Goal: Task Accomplishment & Management: Use online tool/utility

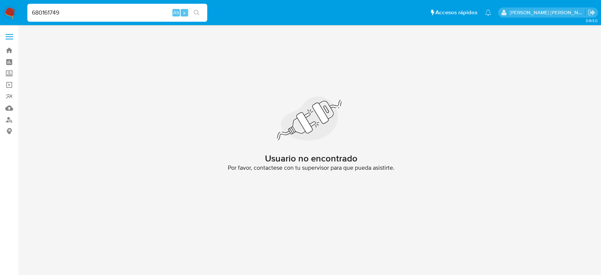
type input "680161749"
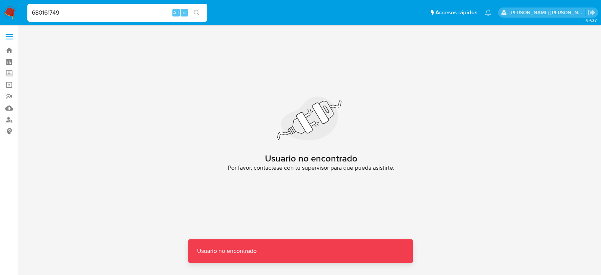
drag, startPoint x: 12, startPoint y: 7, endPoint x: 21, endPoint y: 13, distance: 10.8
click at [12, 7] on img at bounding box center [10, 12] width 13 height 13
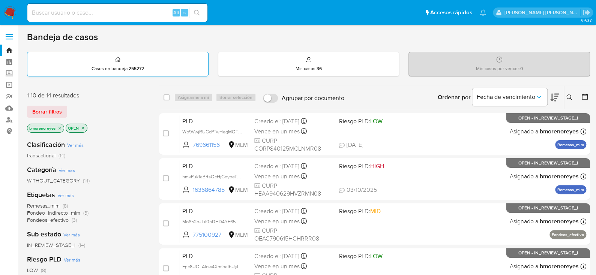
click at [178, 67] on div "Casos en bandeja : 255272" at bounding box center [117, 64] width 181 height 24
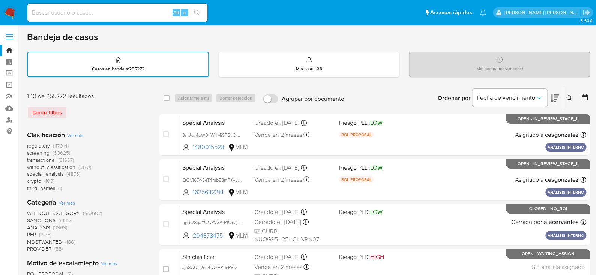
click at [566, 94] on button at bounding box center [570, 98] width 12 height 9
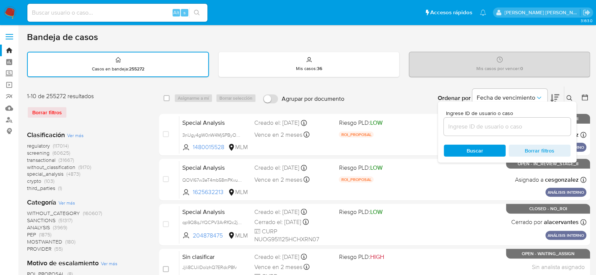
drag, startPoint x: 451, startPoint y: 129, endPoint x: 439, endPoint y: 132, distance: 12.3
click at [451, 129] on input at bounding box center [507, 127] width 127 height 10
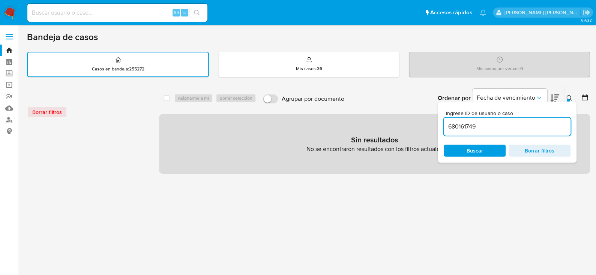
click at [508, 130] on input "680161749" at bounding box center [507, 127] width 127 height 10
type input "680161749"
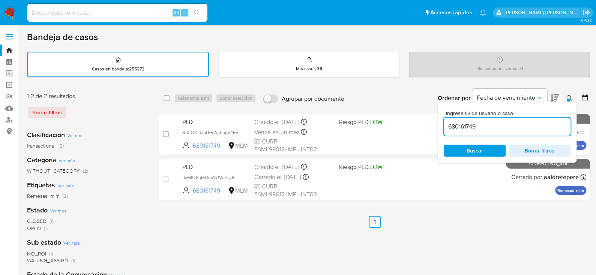
click at [503, 130] on input "680161749" at bounding box center [507, 127] width 127 height 10
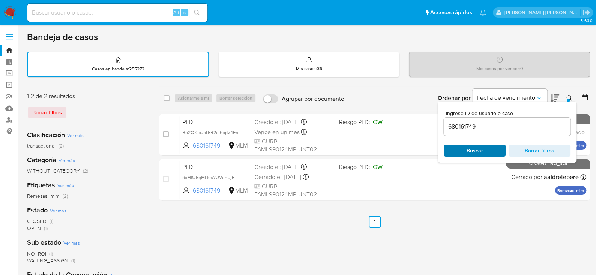
click at [470, 150] on span "Buscar" at bounding box center [474, 151] width 16 height 12
click at [481, 217] on ul "Anterior 1 Siguiente" at bounding box center [374, 222] width 431 height 12
click at [566, 97] on icon at bounding box center [569, 98] width 6 height 6
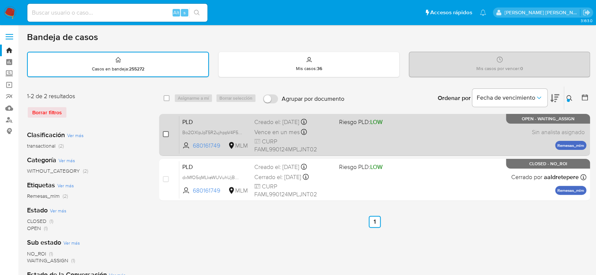
click at [163, 134] on input "checkbox" at bounding box center [166, 134] width 6 height 6
checkbox input "true"
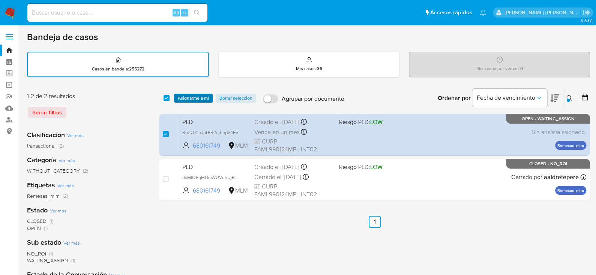
click at [181, 100] on span "Asignarme a mí" at bounding box center [193, 97] width 31 height 7
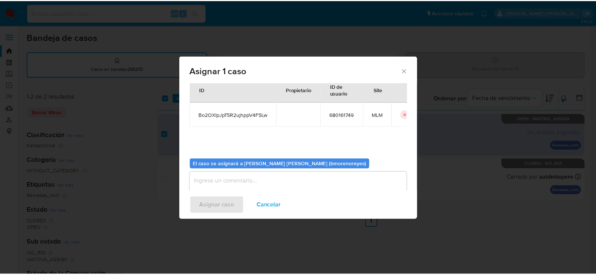
scroll to position [39, 0]
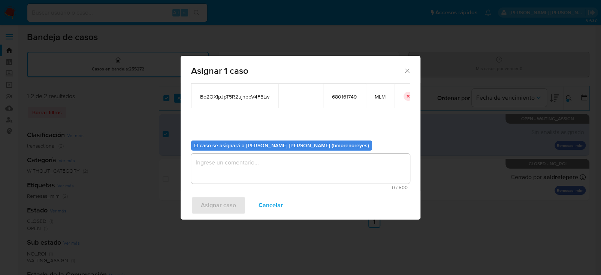
click at [234, 161] on textarea "assign-modal" at bounding box center [300, 169] width 219 height 30
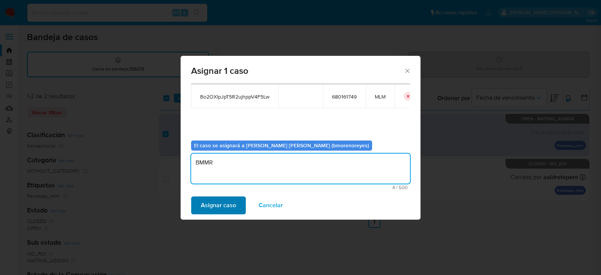
type textarea "BMMR"
click at [229, 204] on span "Asignar caso" at bounding box center [218, 205] width 35 height 16
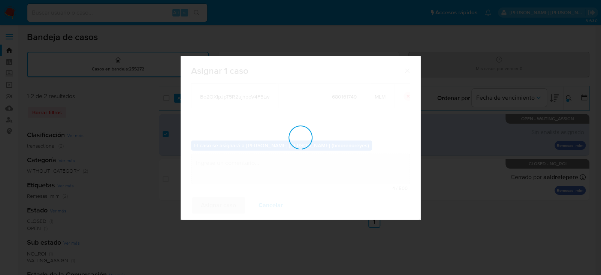
checkbox input "false"
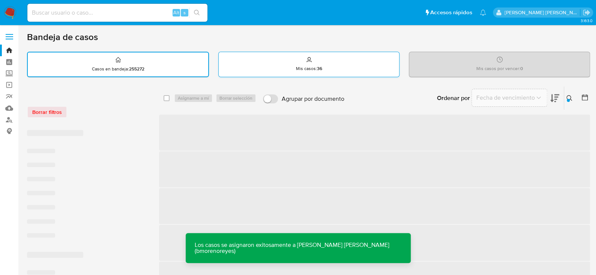
click at [314, 58] on div "Mis casos : 36" at bounding box center [309, 64] width 180 height 24
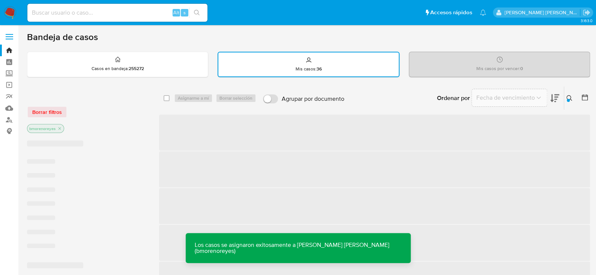
click at [567, 96] on icon at bounding box center [569, 98] width 6 height 6
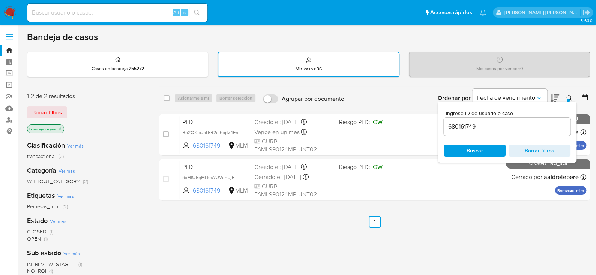
click at [486, 152] on span "Buscar" at bounding box center [474, 150] width 51 height 10
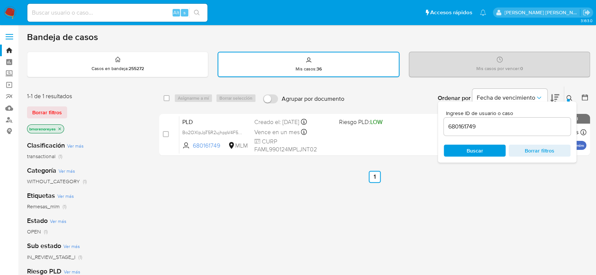
click at [571, 97] on icon at bounding box center [569, 98] width 6 height 6
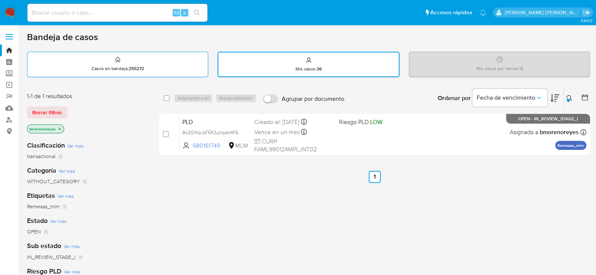
click at [161, 56] on div "Casos en bandeja : 255272" at bounding box center [117, 64] width 180 height 24
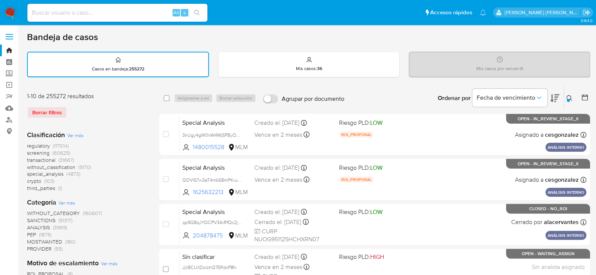
click at [568, 99] on div at bounding box center [568, 100] width 3 height 3
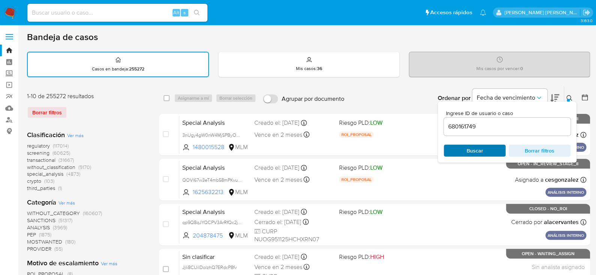
click at [470, 149] on span "Buscar" at bounding box center [474, 151] width 16 height 12
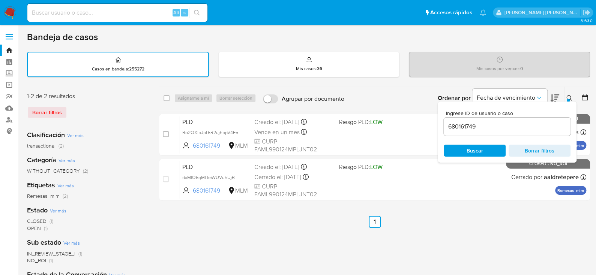
click at [568, 91] on div "Ingrese ID de usuario o caso 680161749 Buscar Borrar filtros" at bounding box center [570, 98] width 13 height 23
click at [568, 102] on div "Ingrese ID de usuario o caso 680161749 Buscar Borrar filtros" at bounding box center [507, 132] width 139 height 61
click at [568, 99] on div at bounding box center [568, 100] width 3 height 3
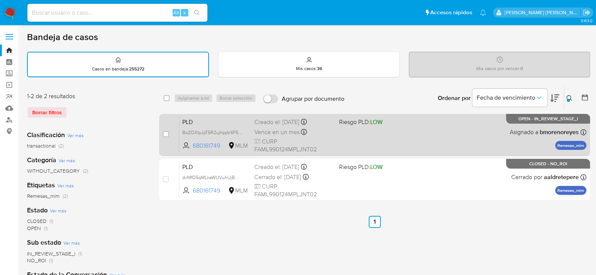
click at [407, 133] on div "PLD Bo2OXlpJpT5R2ujhppV4F5Lw 680161749 MLM Riesgo PLD: LOW Creado el: [DATE] Cr…" at bounding box center [382, 135] width 407 height 38
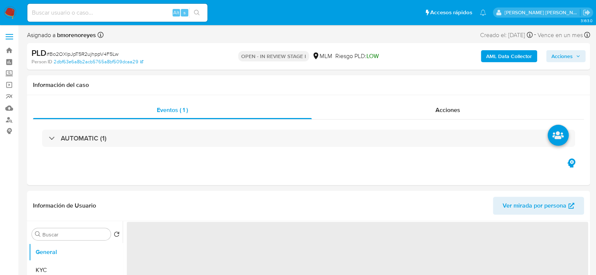
select select "10"
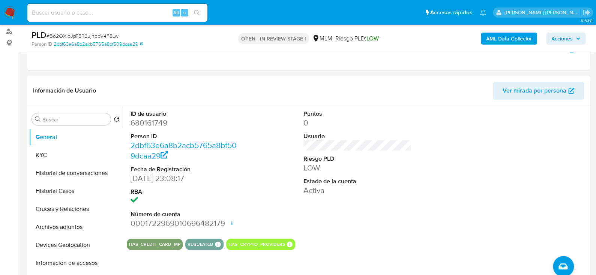
scroll to position [112, 0]
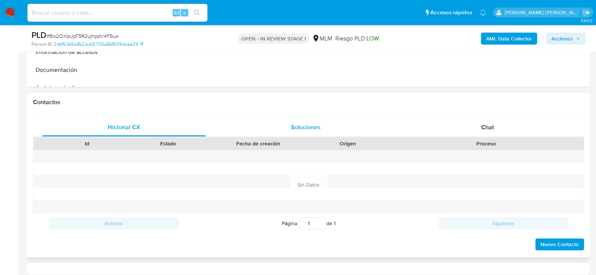
select select "10"
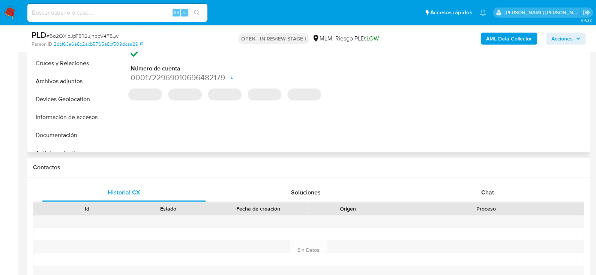
scroll to position [150, 0]
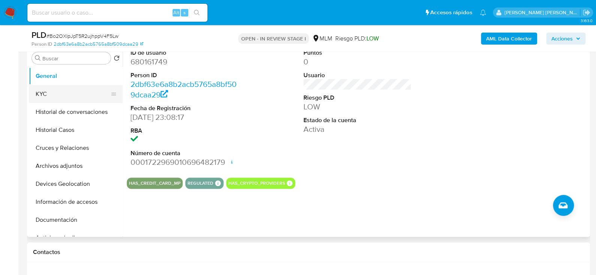
click at [66, 95] on button "KYC" at bounding box center [73, 94] width 88 height 18
